Goal: Information Seeking & Learning: Learn about a topic

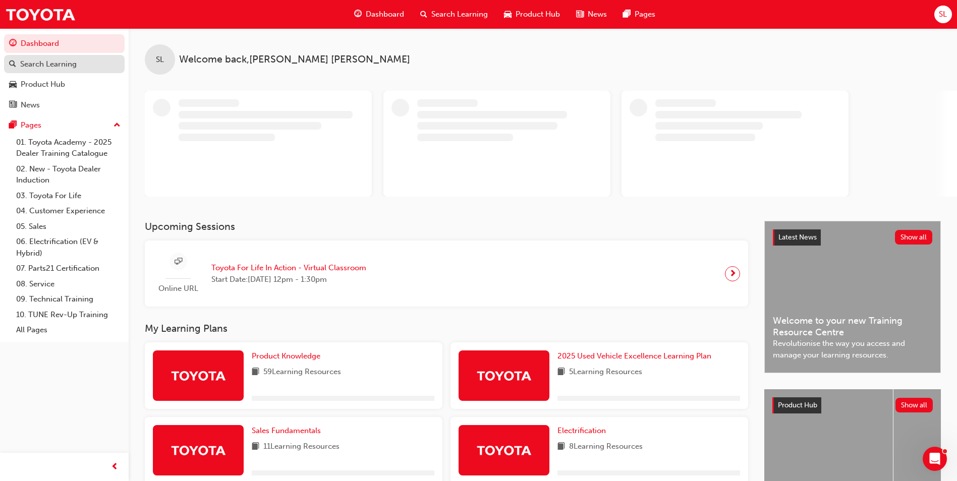
click at [72, 70] on div "Search Learning" at bounding box center [64, 64] width 110 height 13
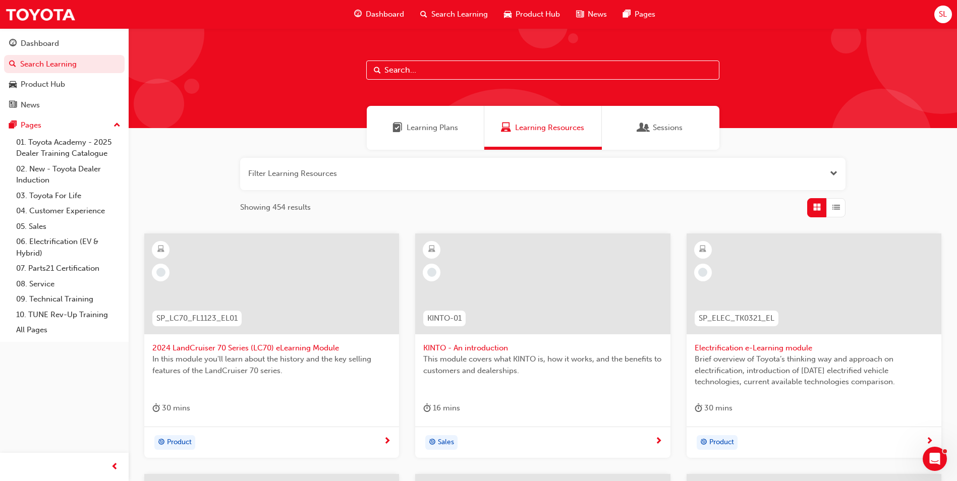
click at [425, 74] on input "text" at bounding box center [542, 70] width 353 height 19
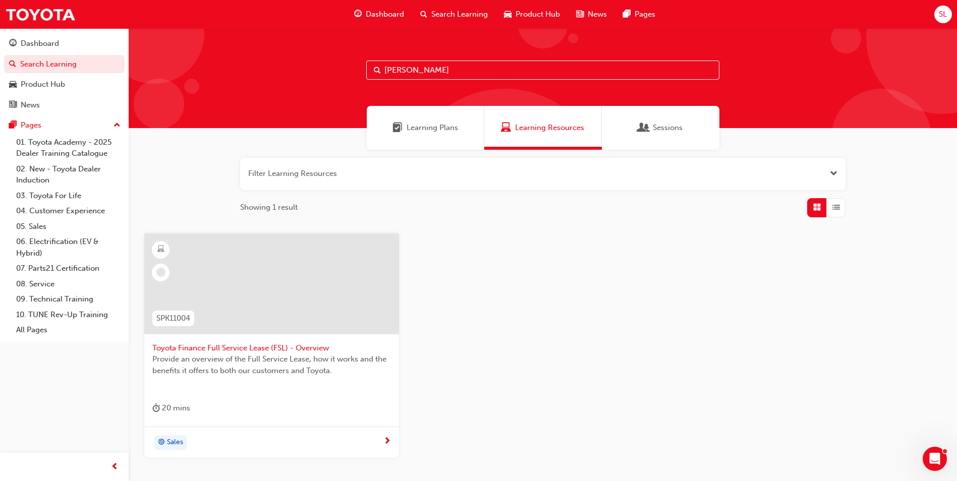
type input "[PERSON_NAME]"
click at [264, 346] on span "Toyota Finance Full Service Lease (FSL) - Overview" at bounding box center [271, 348] width 239 height 12
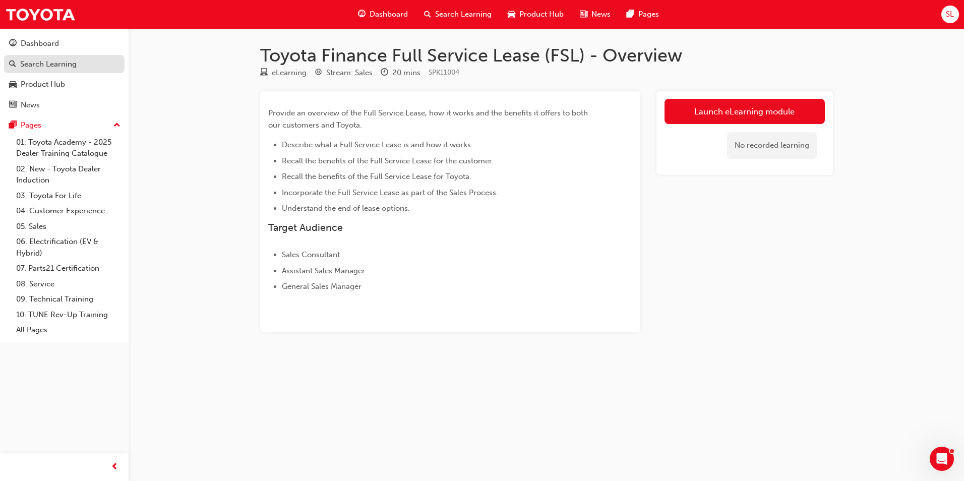
click at [40, 71] on link "Search Learning" at bounding box center [64, 64] width 121 height 19
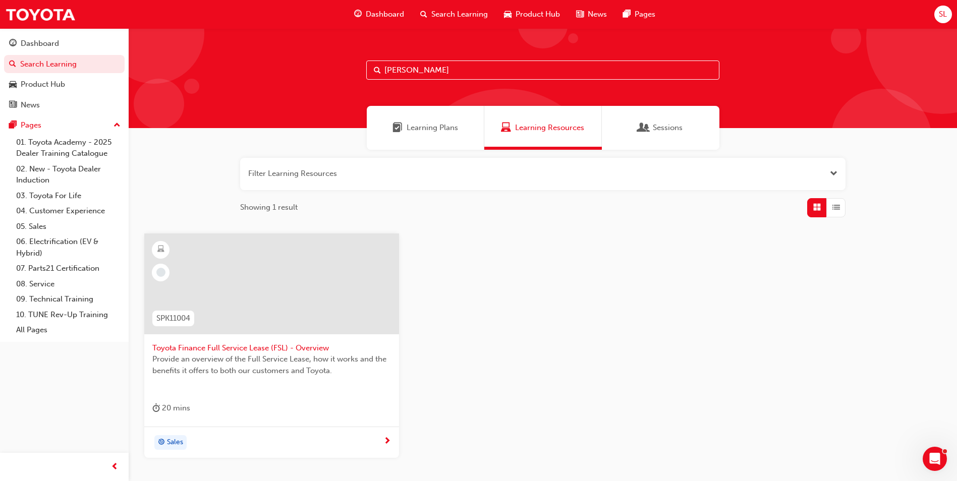
click at [611, 202] on div "Showing 1 result" at bounding box center [542, 207] width 605 height 19
click at [423, 126] on span "Learning Plans" at bounding box center [432, 128] width 51 height 12
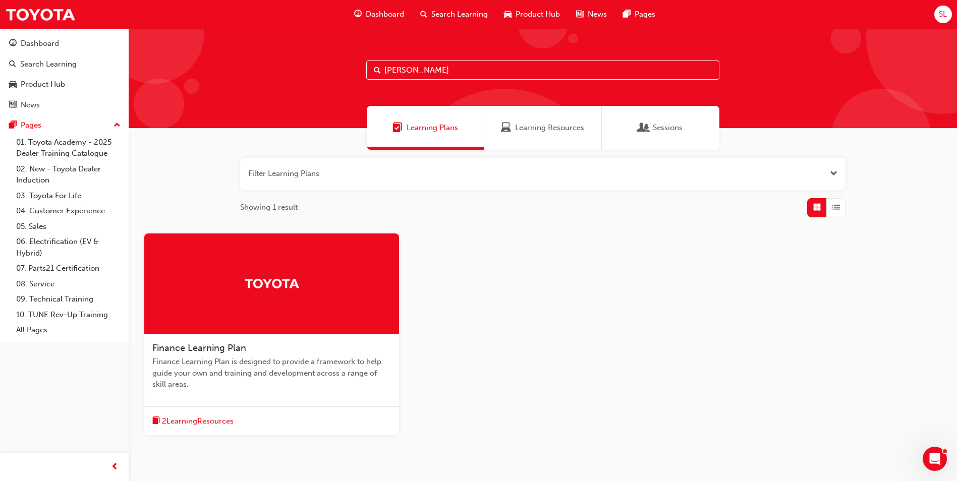
click at [261, 296] on div at bounding box center [271, 284] width 255 height 101
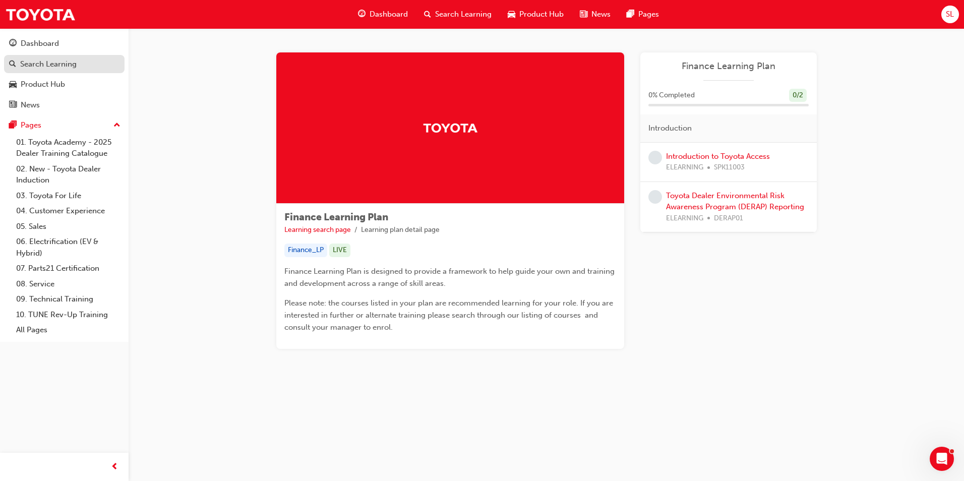
click at [97, 67] on div "Search Learning" at bounding box center [64, 64] width 110 height 13
